Goal: Information Seeking & Learning: Understand process/instructions

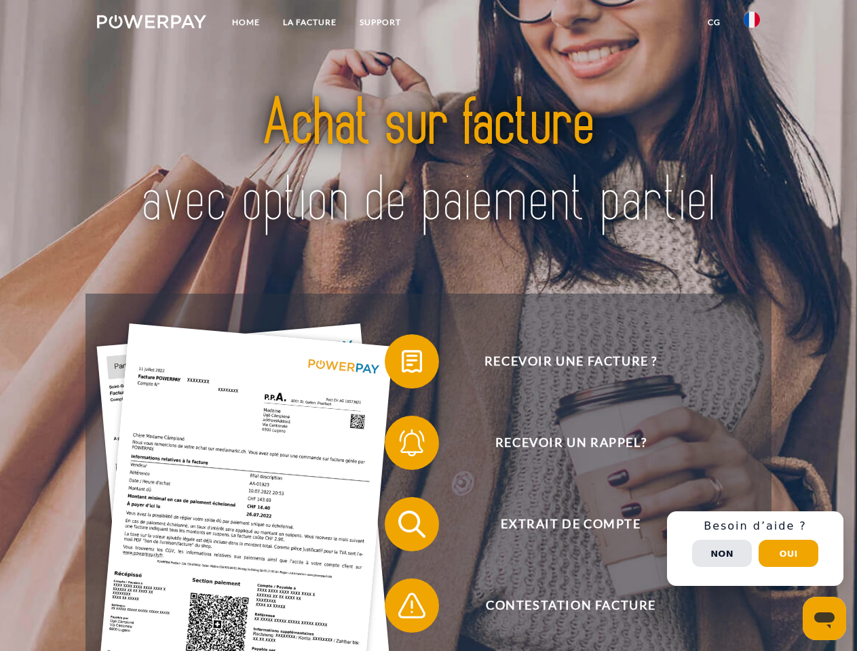
click at [151, 24] on img at bounding box center [151, 22] width 109 height 14
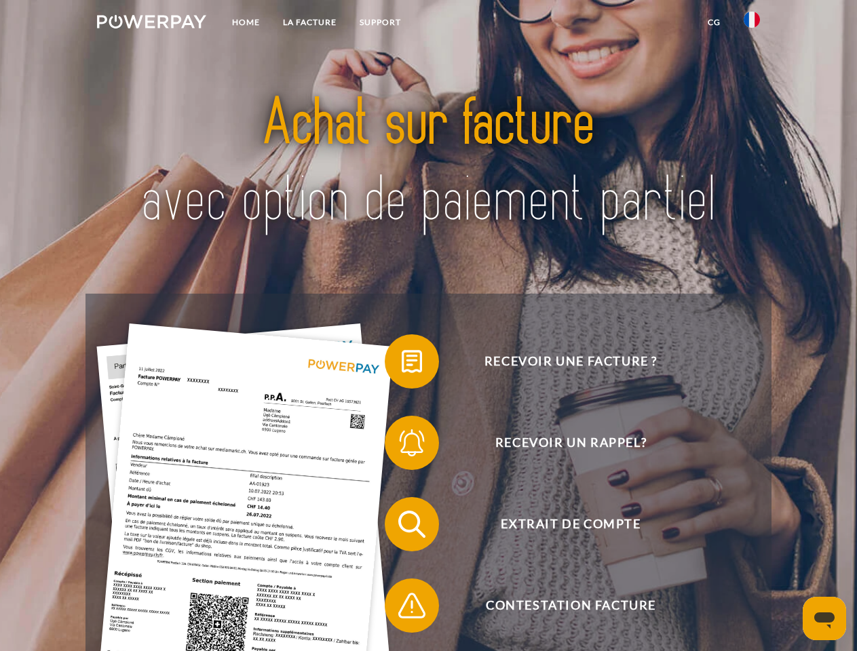
click at [752, 24] on img at bounding box center [751, 20] width 16 height 16
click at [714, 22] on link "CG" at bounding box center [714, 22] width 36 height 24
click at [402, 364] on span at bounding box center [391, 362] width 68 height 68
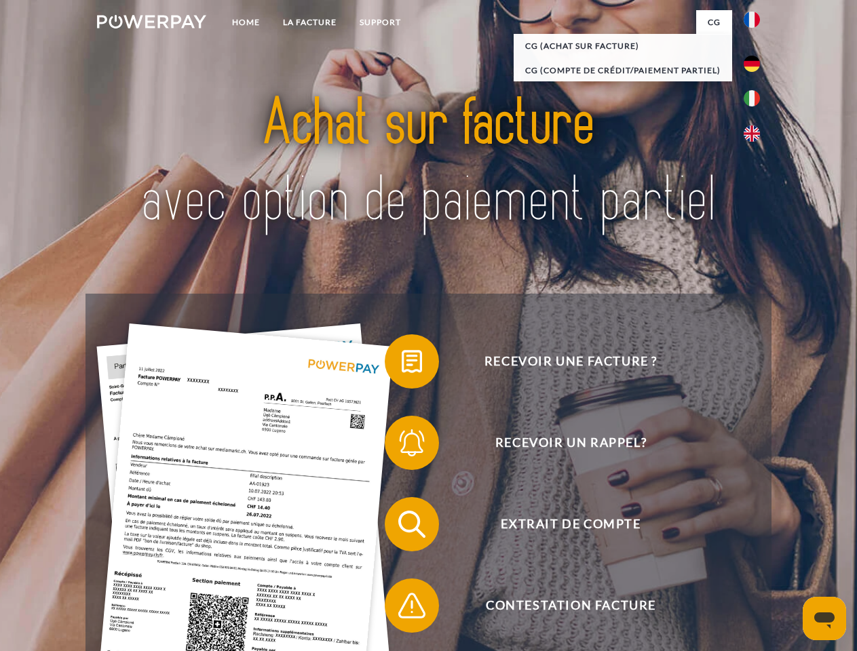
click at [402, 446] on span at bounding box center [391, 443] width 68 height 68
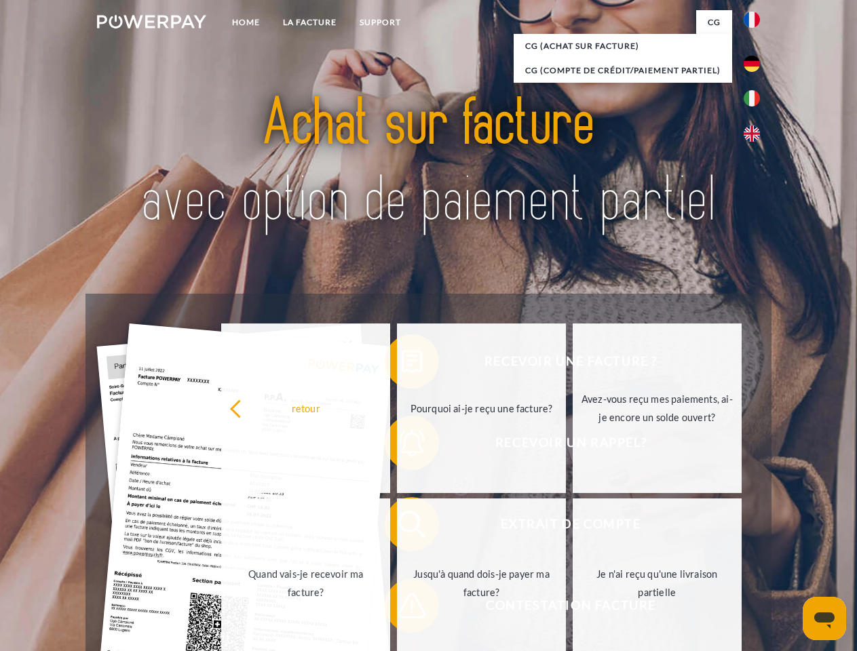
click at [402, 527] on link "Jusqu'à quand dois-je payer ma facture?" at bounding box center [481, 584] width 169 height 170
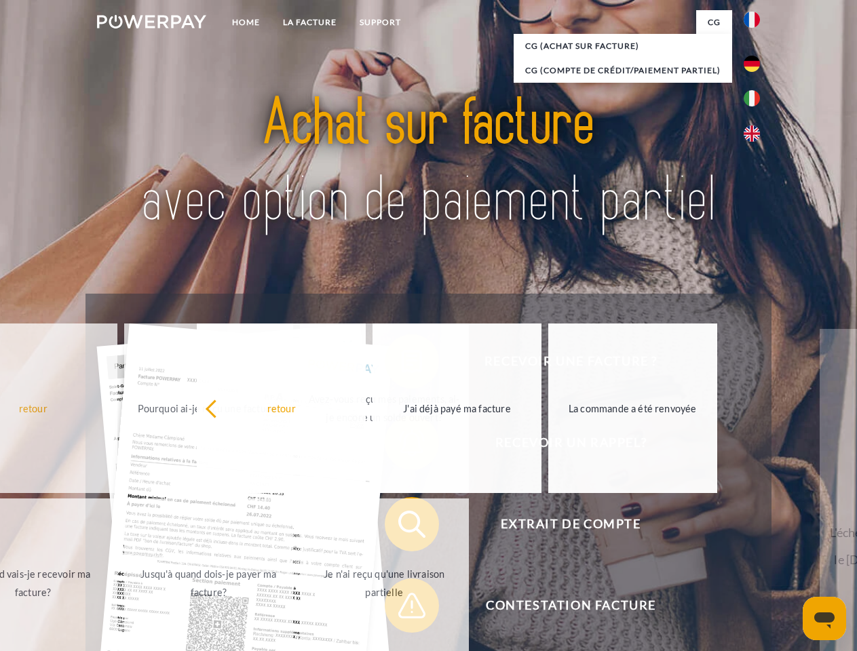
click at [402, 608] on span at bounding box center [391, 606] width 68 height 68
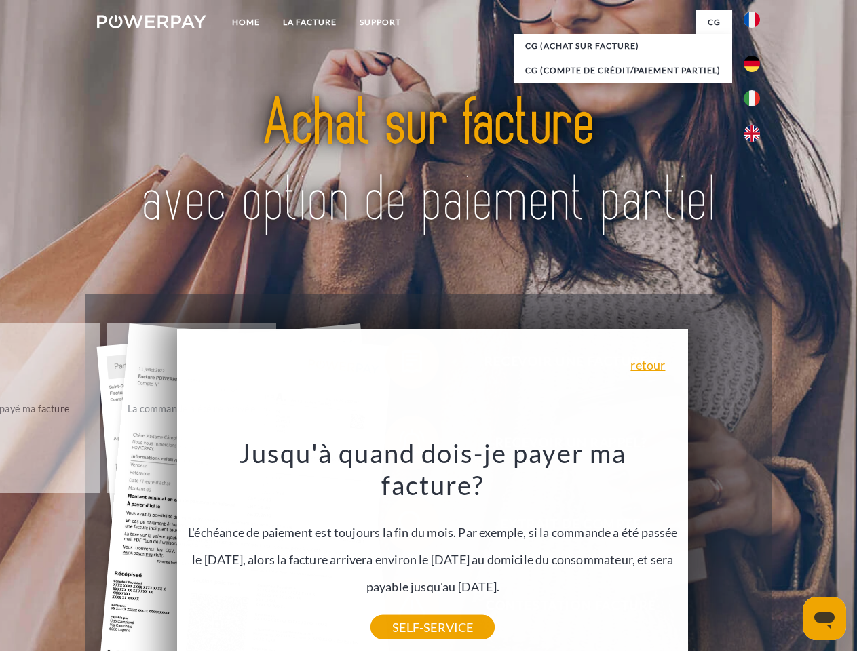
click at [755, 549] on div "Recevoir une facture ? Recevoir un rappel? Extrait de compte retour" at bounding box center [427, 565] width 685 height 543
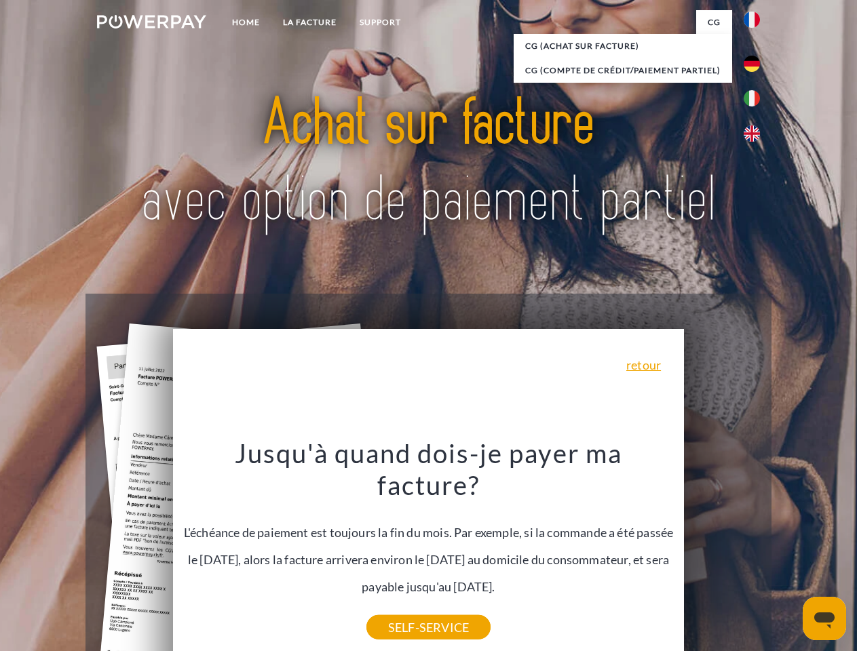
click at [722, 552] on span "Extrait de compte" at bounding box center [570, 524] width 332 height 54
click at [788, 554] on header "Home LA FACTURE Support" at bounding box center [428, 468] width 857 height 937
